Goal: Task Accomplishment & Management: Manage account settings

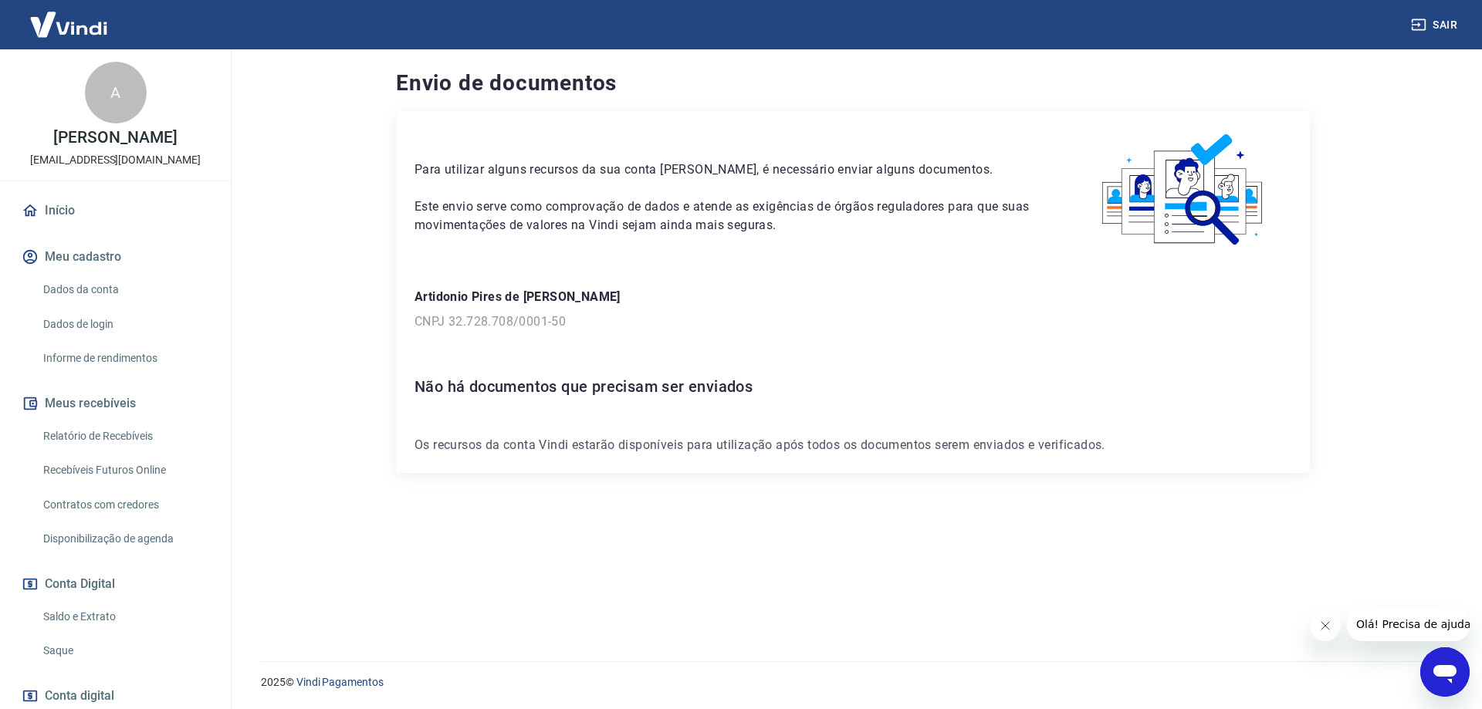
click at [55, 667] on link "Saque" at bounding box center [124, 651] width 175 height 32
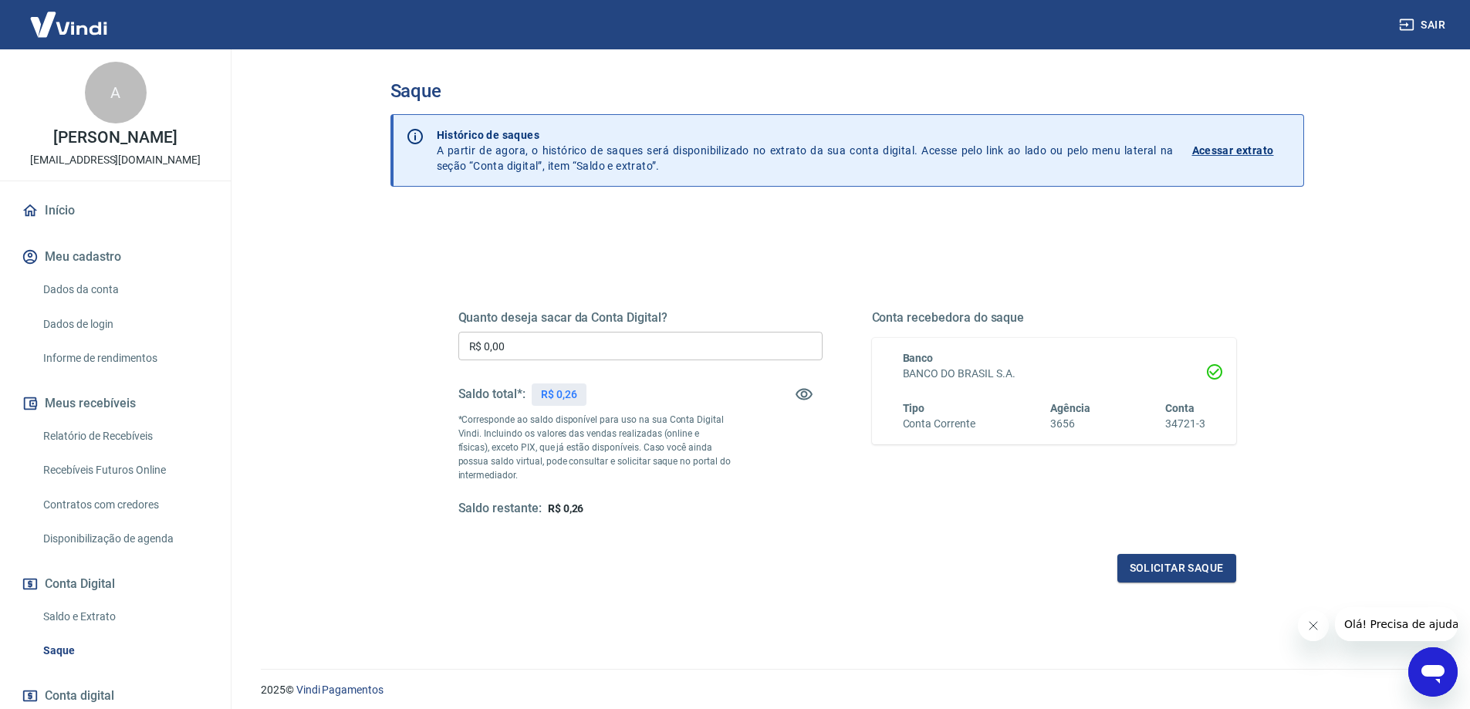
scroll to position [54, 0]
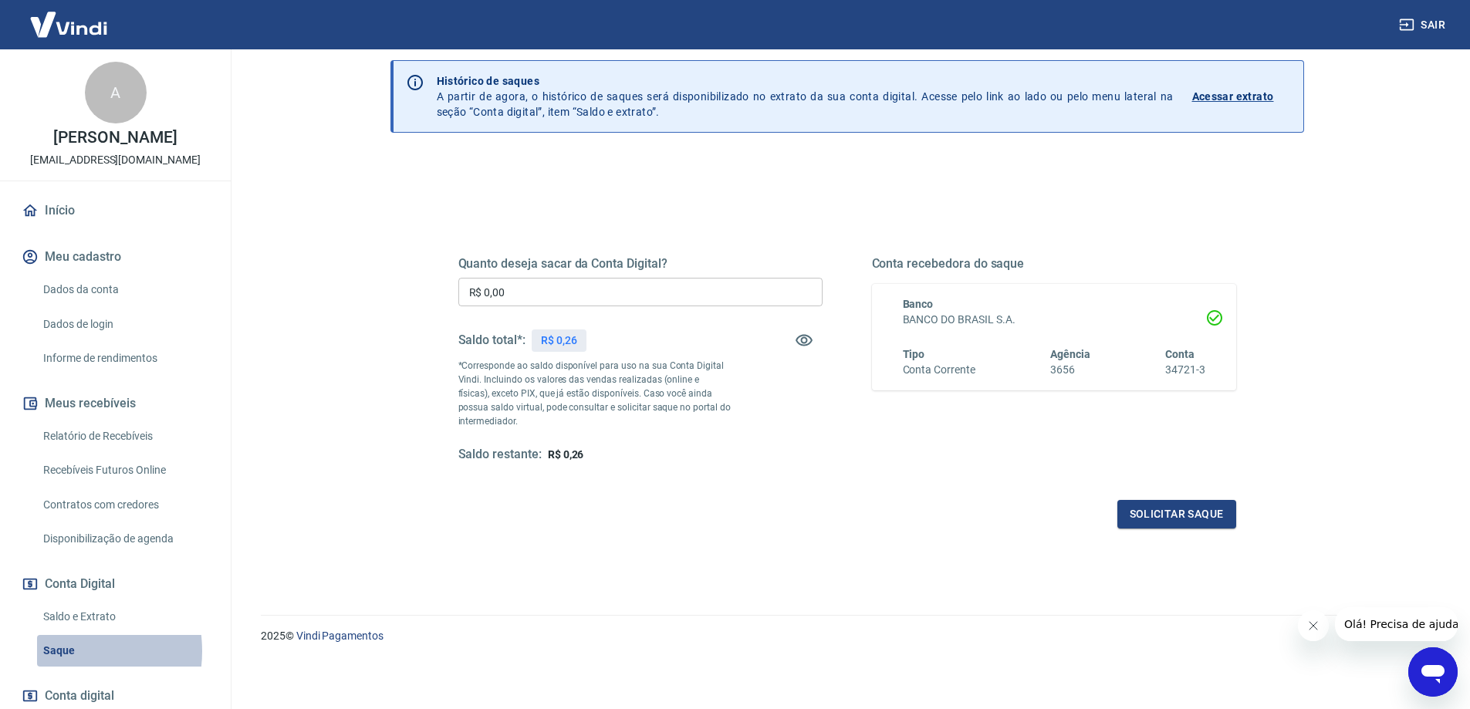
click at [59, 667] on link "Saque" at bounding box center [124, 651] width 175 height 32
